Goal: Complete application form

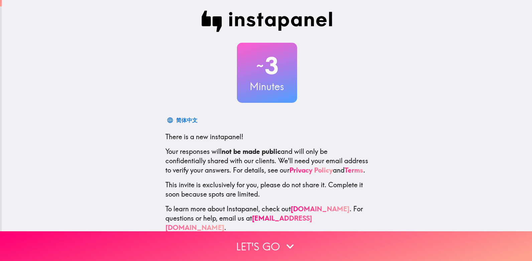
scroll to position [17, 0]
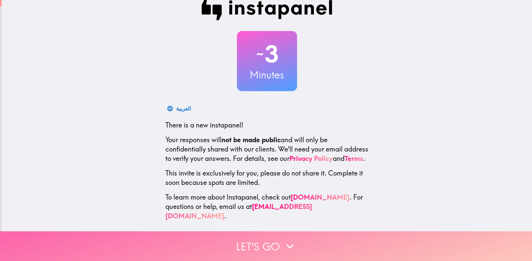
click at [355, 238] on button "Let's go" at bounding box center [266, 246] width 532 height 30
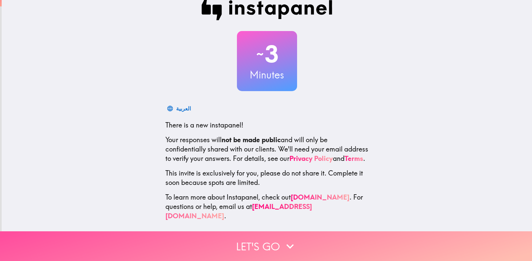
scroll to position [0, 0]
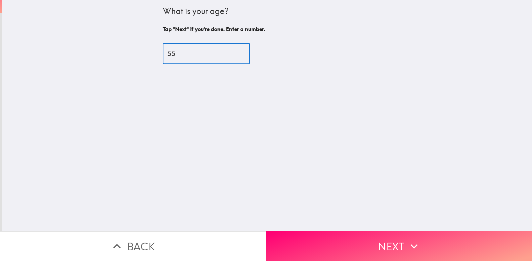
click at [231, 51] on input "55" at bounding box center [206, 53] width 87 height 21
click at [231, 51] on input "58" at bounding box center [206, 53] width 87 height 21
click at [231, 51] on input "59" at bounding box center [206, 53] width 87 height 21
click at [231, 51] on input "60" at bounding box center [206, 53] width 87 height 21
click at [231, 51] on input "61" at bounding box center [206, 53] width 87 height 21
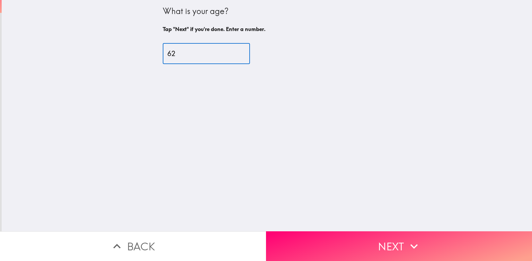
click at [231, 51] on input "62" at bounding box center [206, 53] width 87 height 21
type input "63"
click at [231, 51] on input "63" at bounding box center [206, 53] width 87 height 21
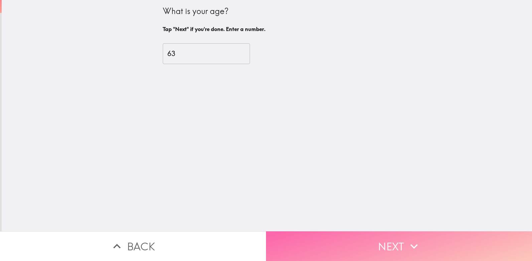
click at [301, 238] on button "Next" at bounding box center [399, 246] width 266 height 30
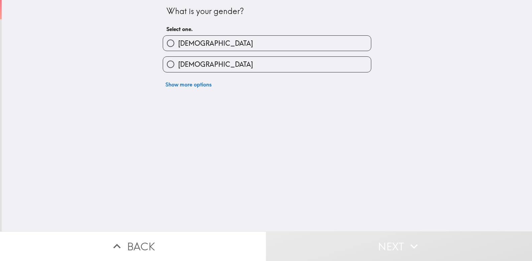
click at [188, 42] on span "[DEMOGRAPHIC_DATA]" at bounding box center [215, 43] width 75 height 9
click at [178, 42] on input "[DEMOGRAPHIC_DATA]" at bounding box center [170, 43] width 15 height 15
radio input "true"
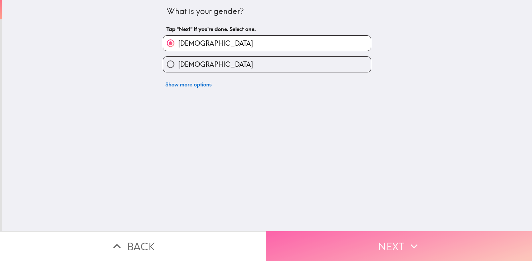
click at [293, 241] on button "Next" at bounding box center [399, 246] width 266 height 30
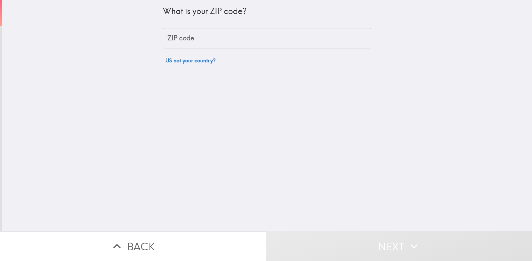
click at [194, 34] on input "ZIP code" at bounding box center [267, 38] width 208 height 21
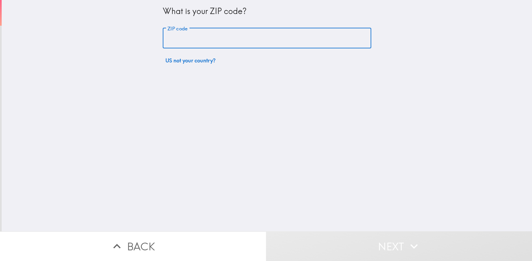
type input "80012"
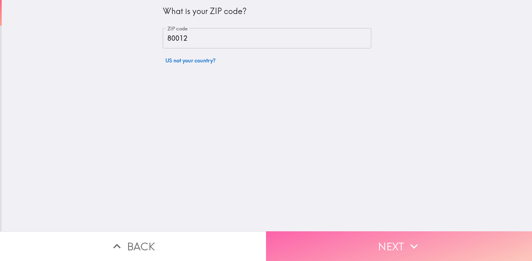
click at [314, 243] on button "Next" at bounding box center [399, 246] width 266 height 30
